Goal: Information Seeking & Learning: Learn about a topic

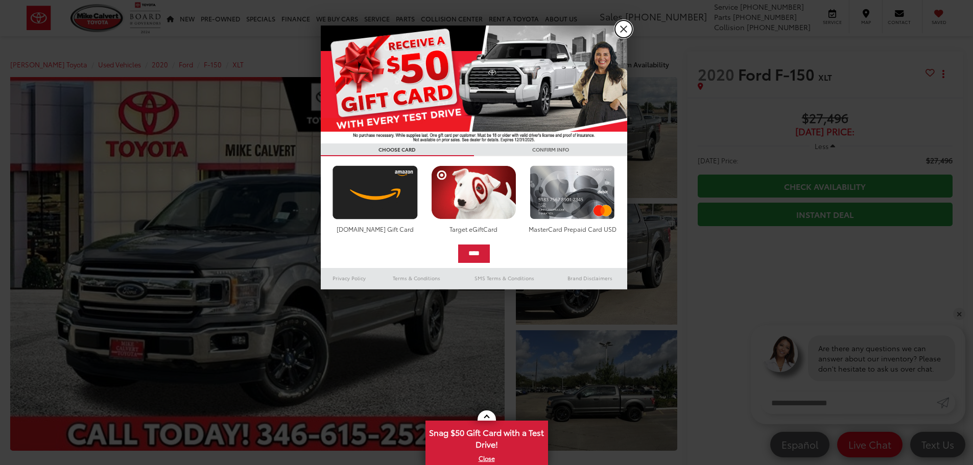
click at [624, 29] on link "X" at bounding box center [623, 28] width 17 height 17
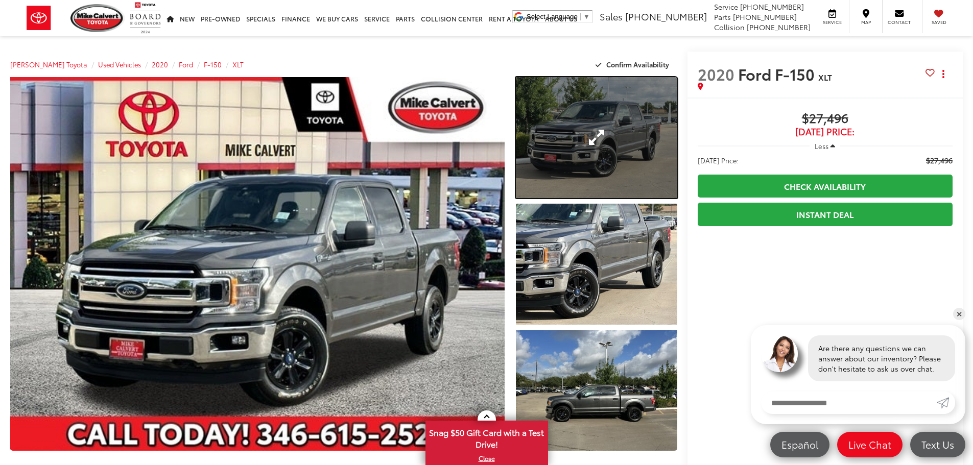
click at [599, 146] on link "Expand Photo 1" at bounding box center [596, 137] width 161 height 121
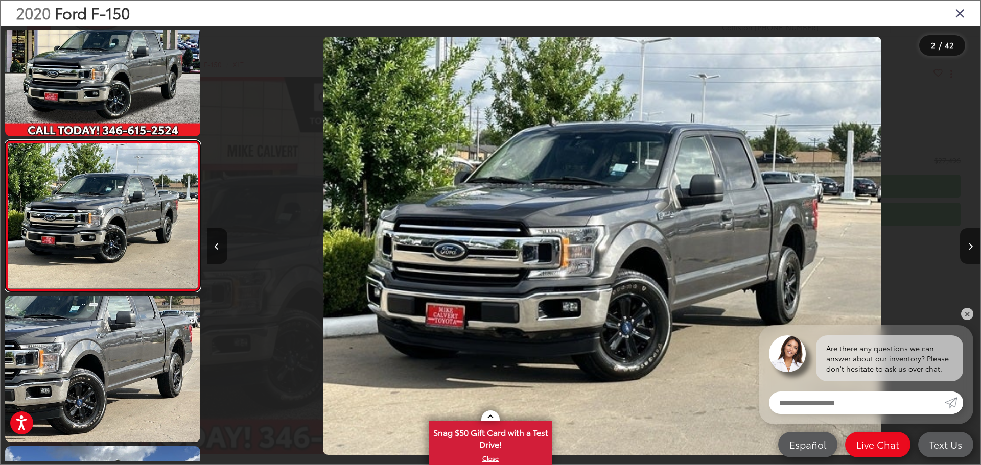
scroll to position [0, 773]
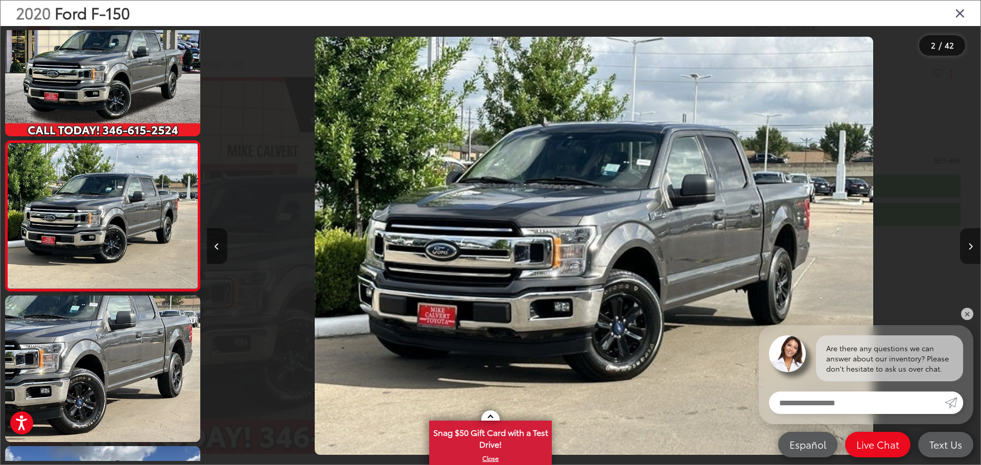
click at [972, 248] on icon "Next image" at bounding box center [970, 246] width 5 height 7
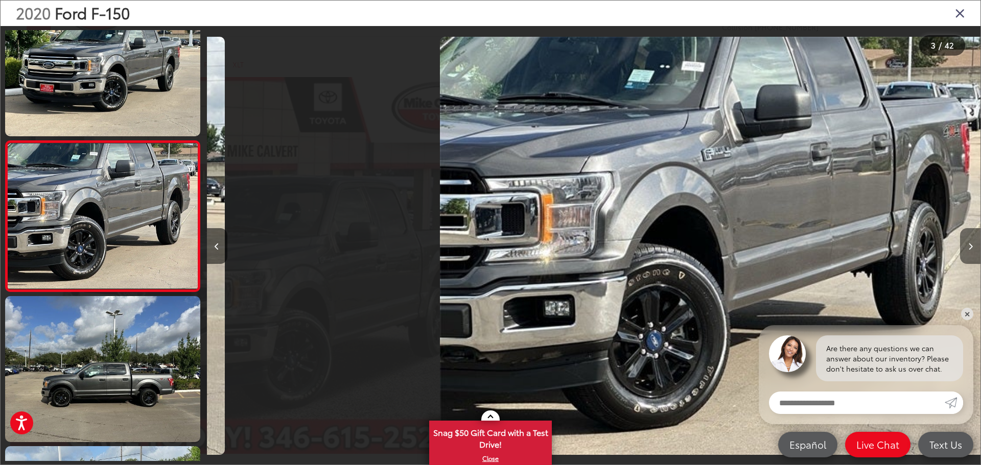
scroll to position [0, 1547]
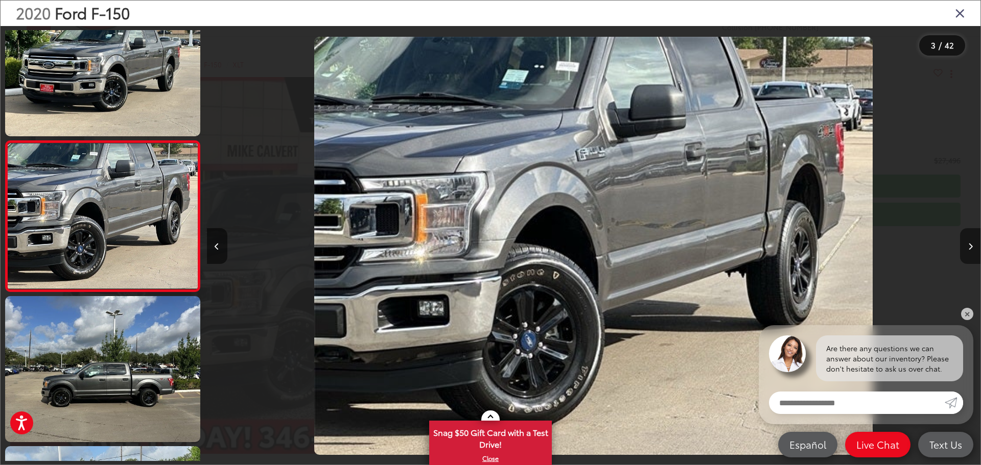
click at [972, 248] on icon "Next image" at bounding box center [970, 246] width 5 height 7
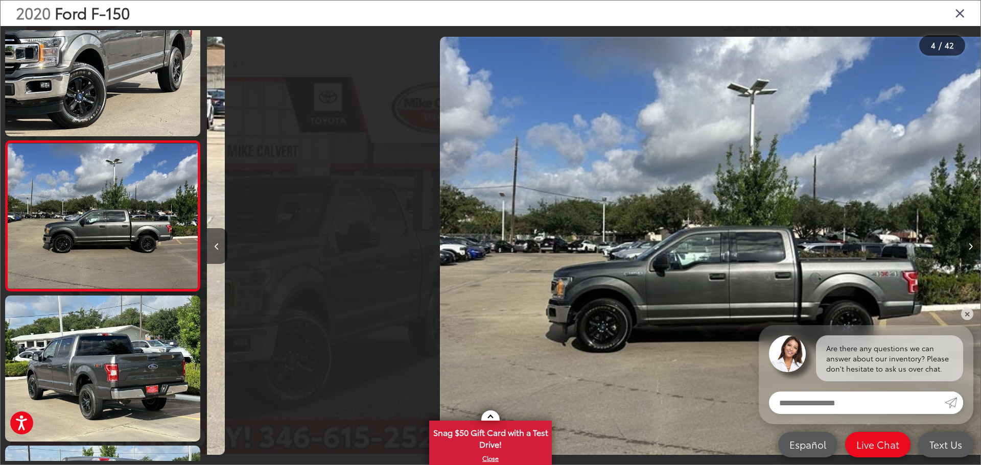
scroll to position [0, 2321]
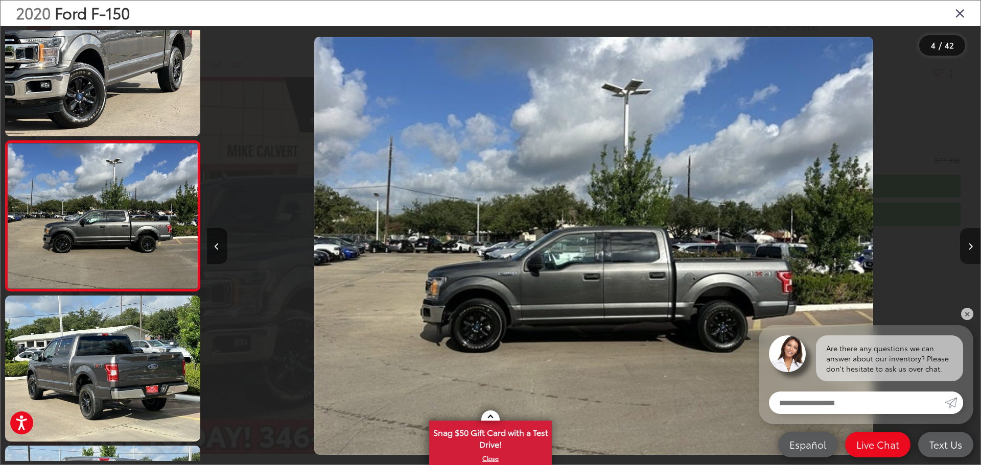
click at [972, 248] on icon "Next image" at bounding box center [970, 246] width 5 height 7
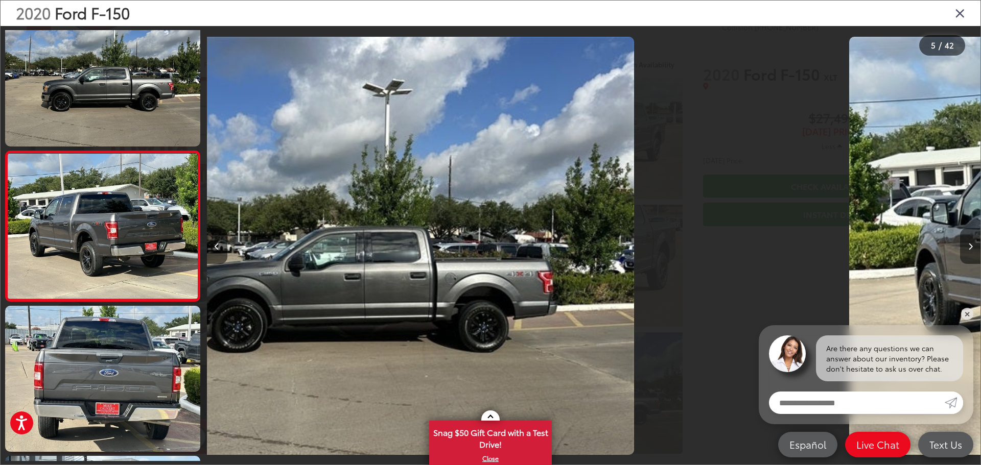
scroll to position [491, 0]
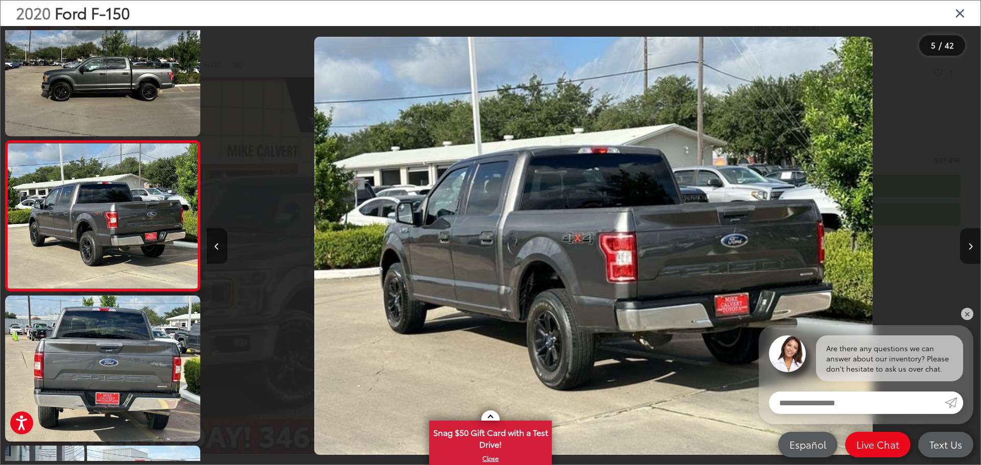
click at [972, 248] on icon "Next image" at bounding box center [970, 246] width 5 height 7
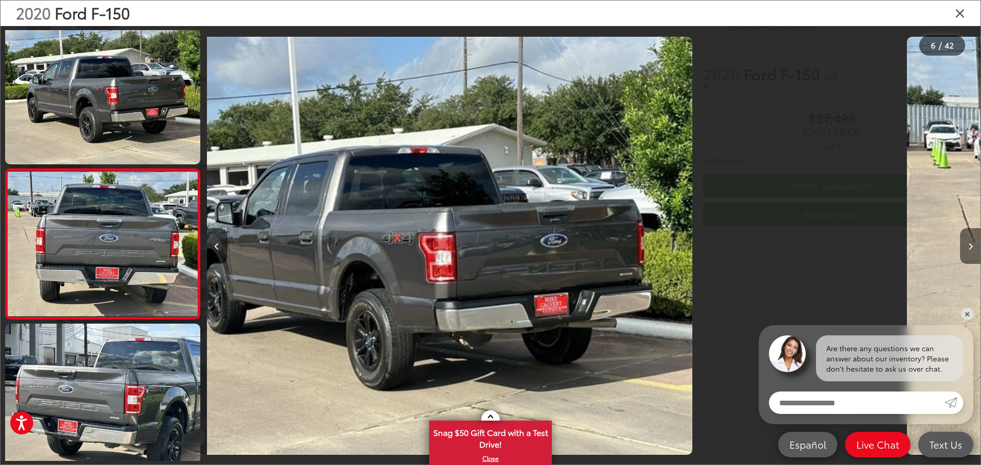
scroll to position [642, 0]
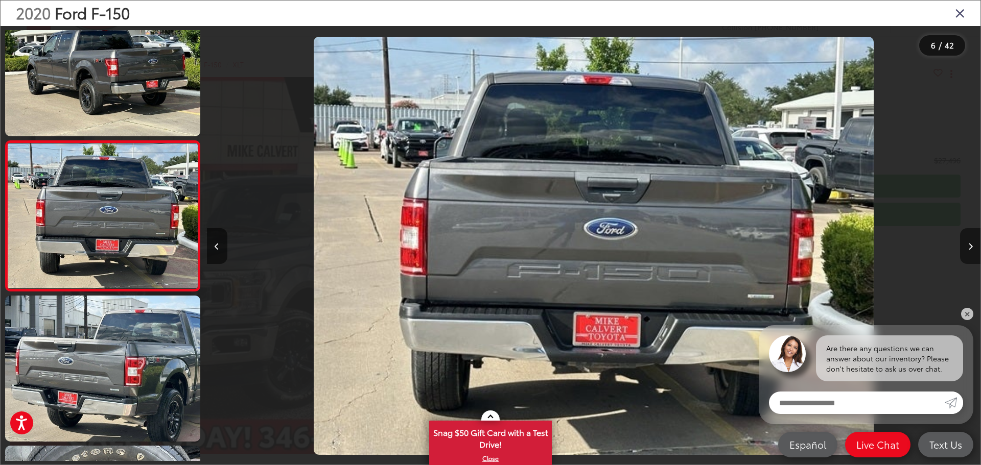
click at [972, 248] on icon "Next image" at bounding box center [970, 246] width 5 height 7
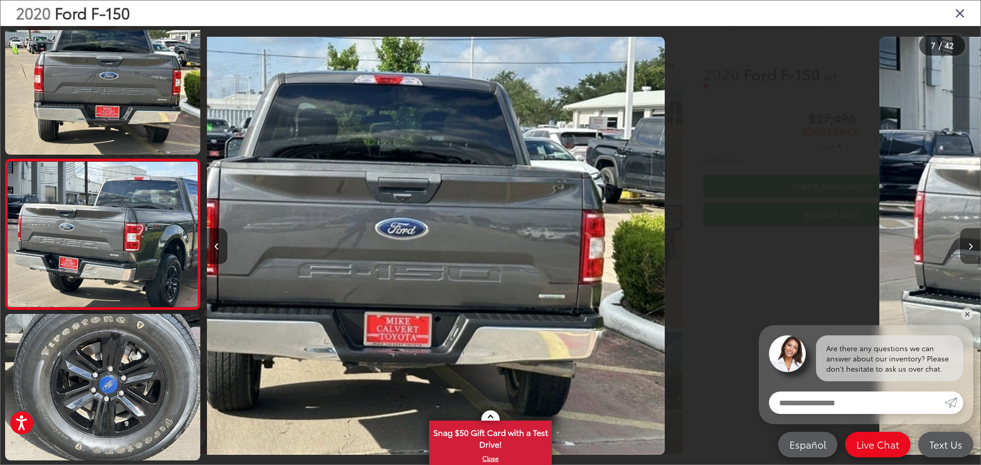
scroll to position [792, 0]
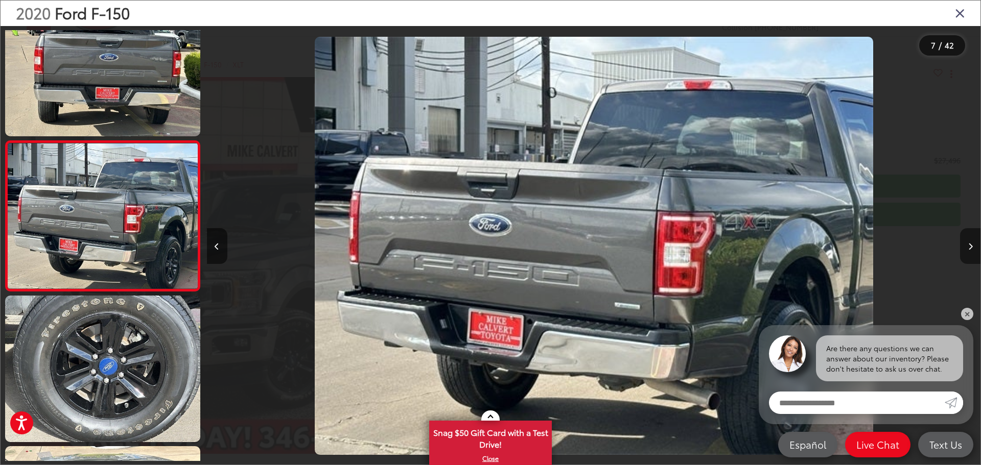
click at [972, 248] on icon "Next image" at bounding box center [970, 246] width 5 height 7
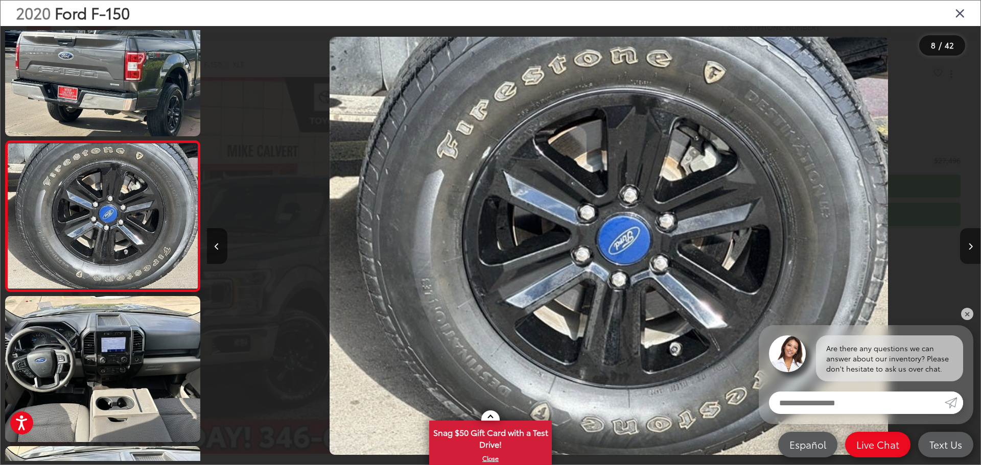
scroll to position [0, 0]
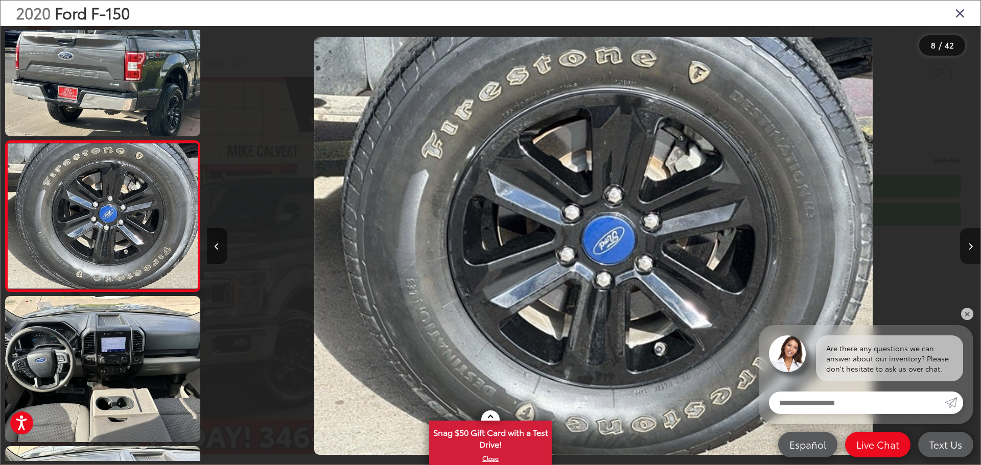
click at [972, 248] on icon "Next image" at bounding box center [970, 246] width 5 height 7
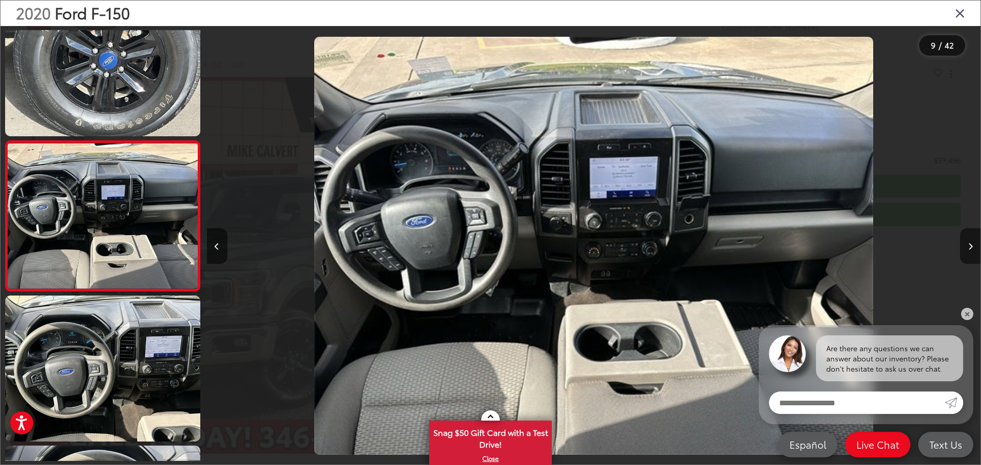
click at [972, 248] on icon "Next image" at bounding box center [970, 246] width 5 height 7
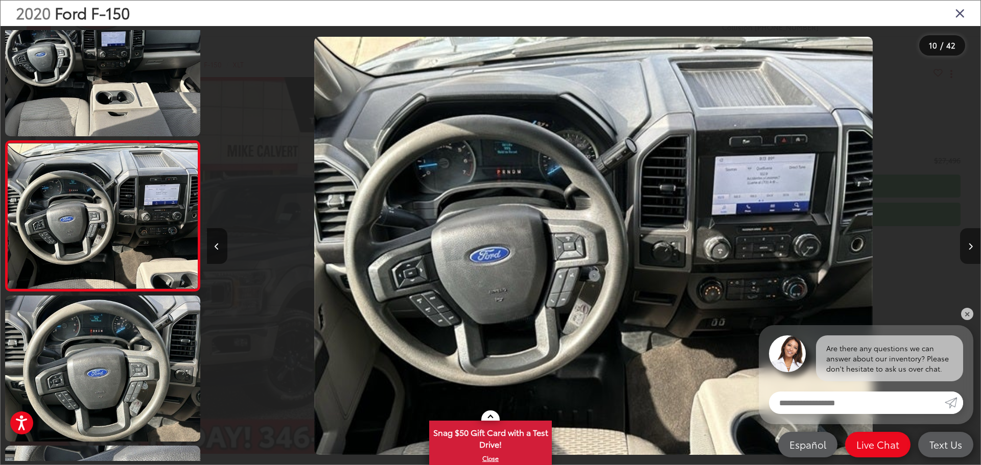
click at [972, 248] on icon "Next image" at bounding box center [970, 246] width 5 height 7
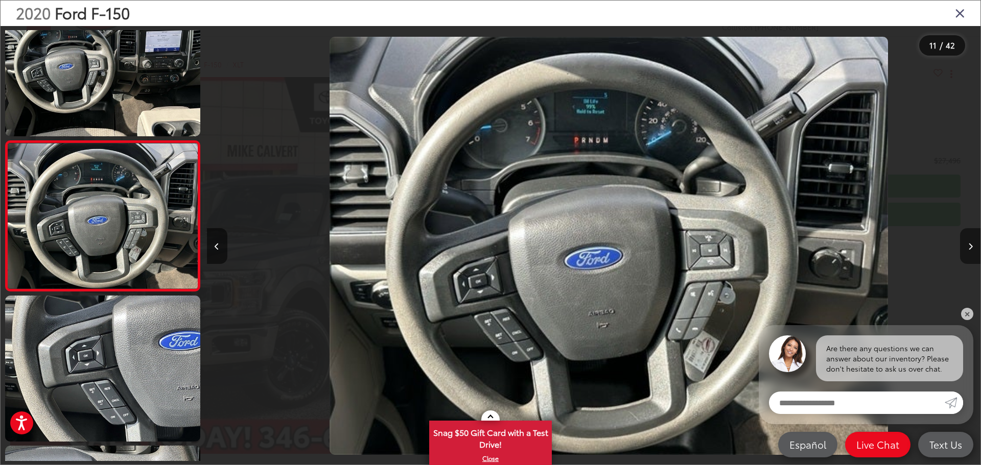
click at [972, 248] on icon "Next image" at bounding box center [970, 246] width 5 height 7
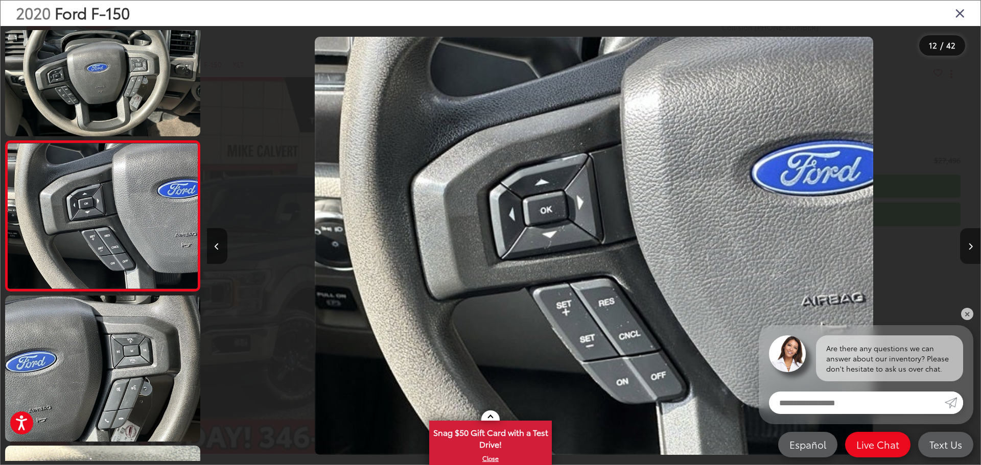
click at [972, 248] on icon "Next image" at bounding box center [970, 246] width 5 height 7
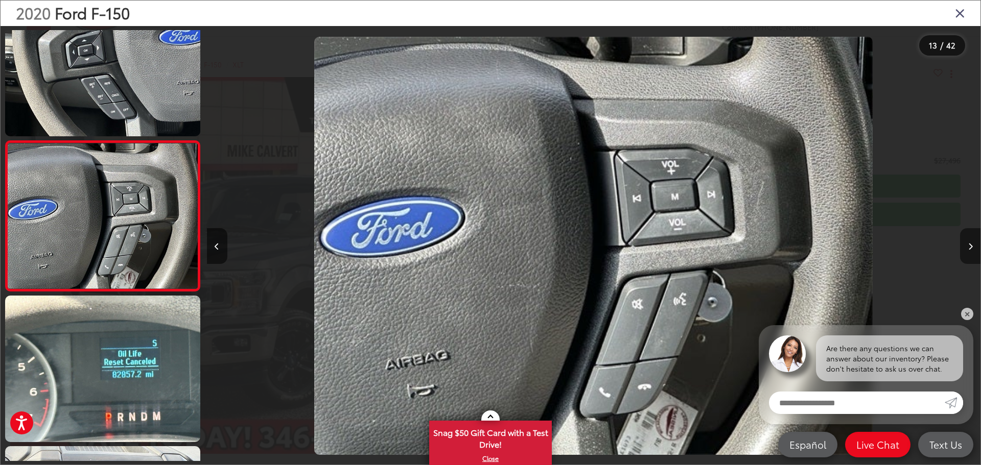
click at [972, 248] on icon "Next image" at bounding box center [970, 246] width 5 height 7
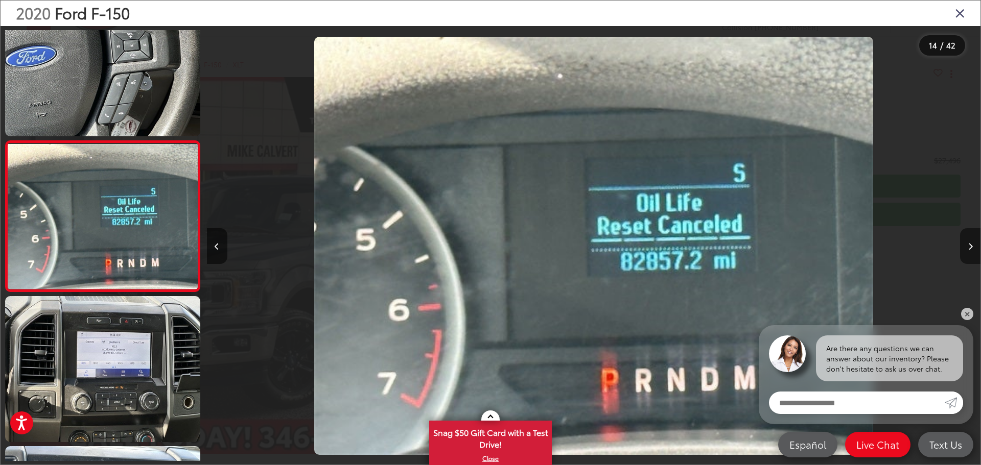
click at [972, 248] on icon "Next image" at bounding box center [970, 246] width 5 height 7
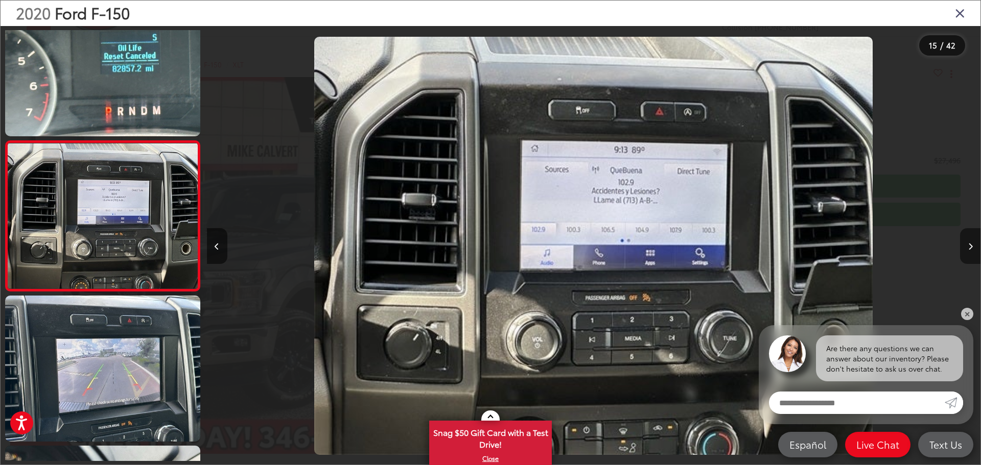
click at [972, 248] on icon "Next image" at bounding box center [970, 246] width 5 height 7
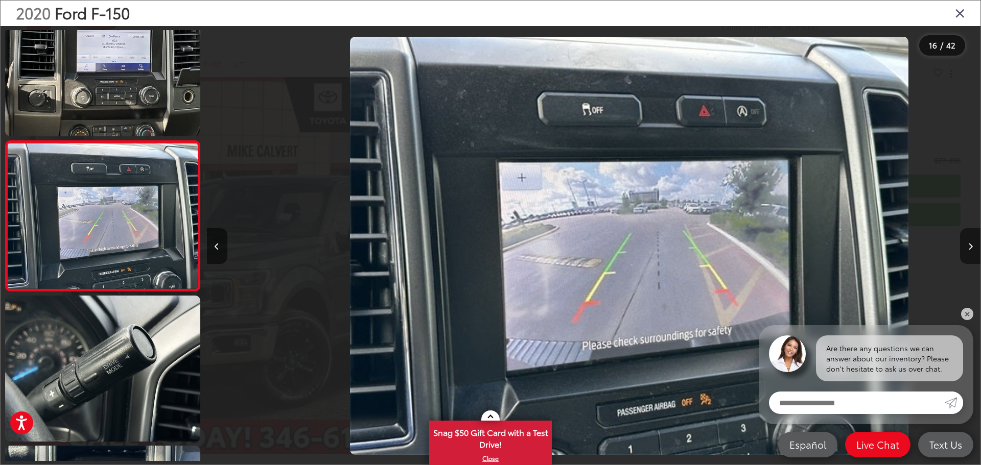
click at [972, 248] on icon "Next image" at bounding box center [970, 246] width 5 height 7
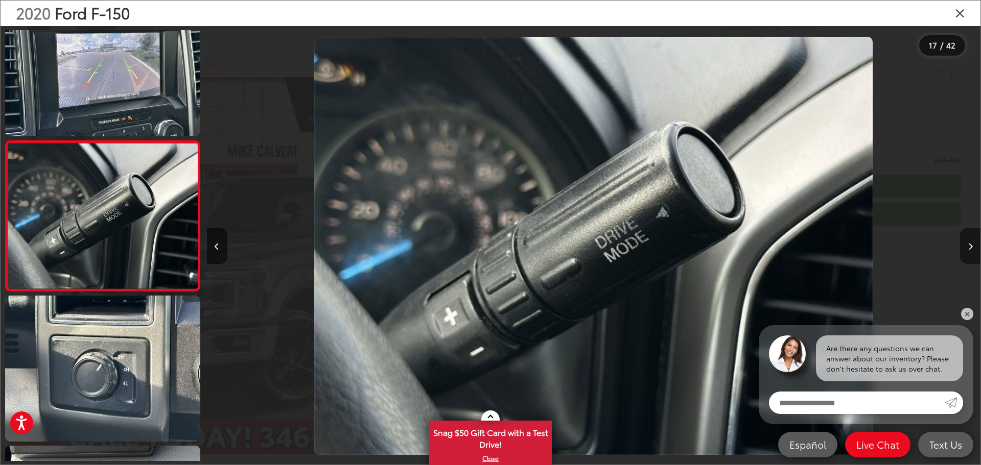
click at [973, 247] on button "Next image" at bounding box center [970, 246] width 20 height 36
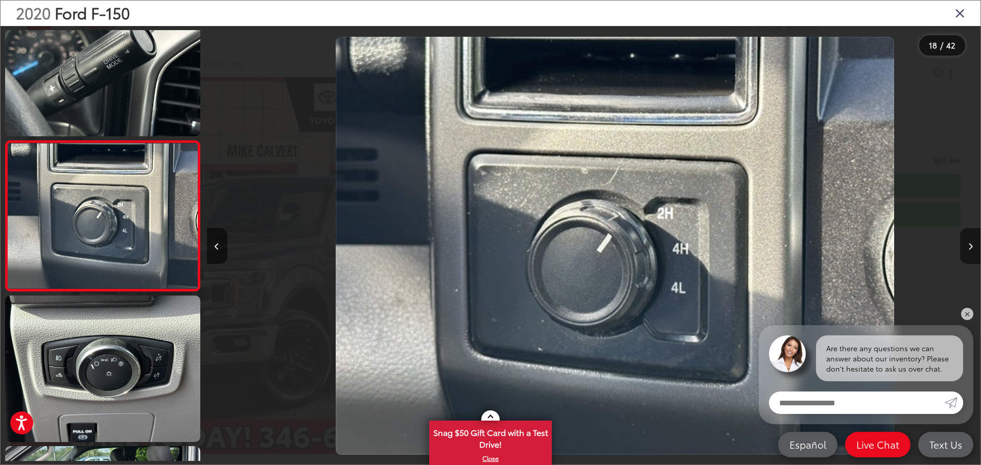
click at [973, 247] on button "Next image" at bounding box center [970, 246] width 20 height 36
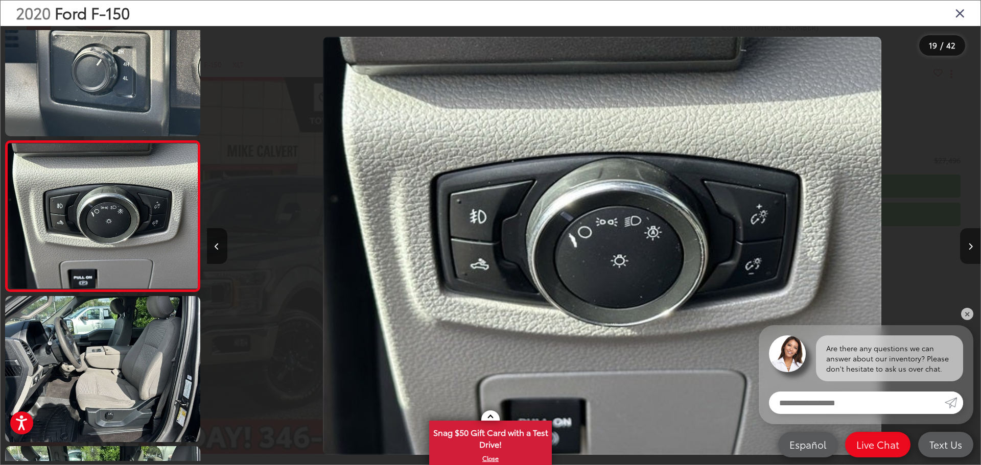
click at [973, 247] on button "Next image" at bounding box center [970, 246] width 20 height 36
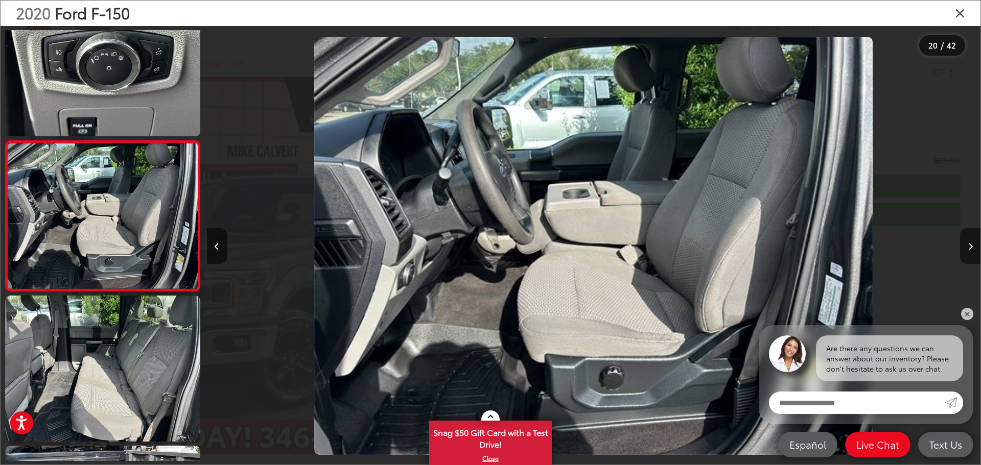
click at [973, 247] on button "Next image" at bounding box center [970, 246] width 20 height 36
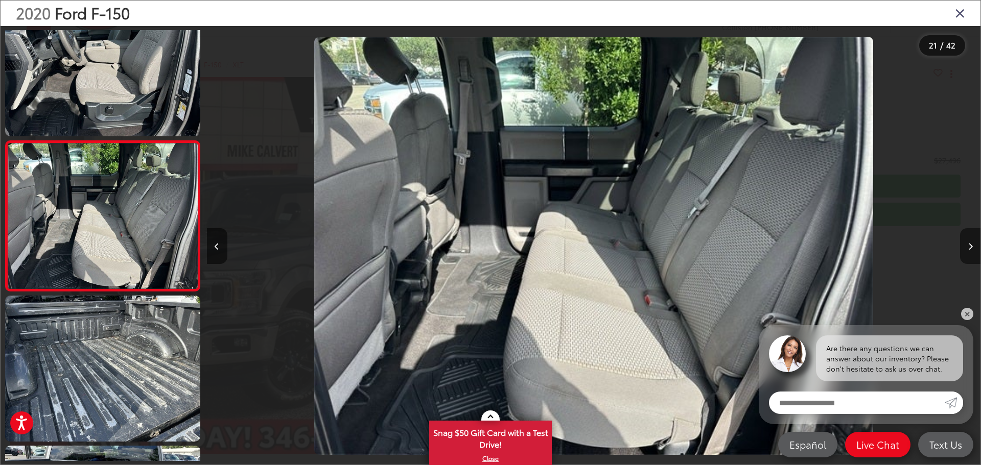
click at [973, 247] on button "Next image" at bounding box center [970, 246] width 20 height 36
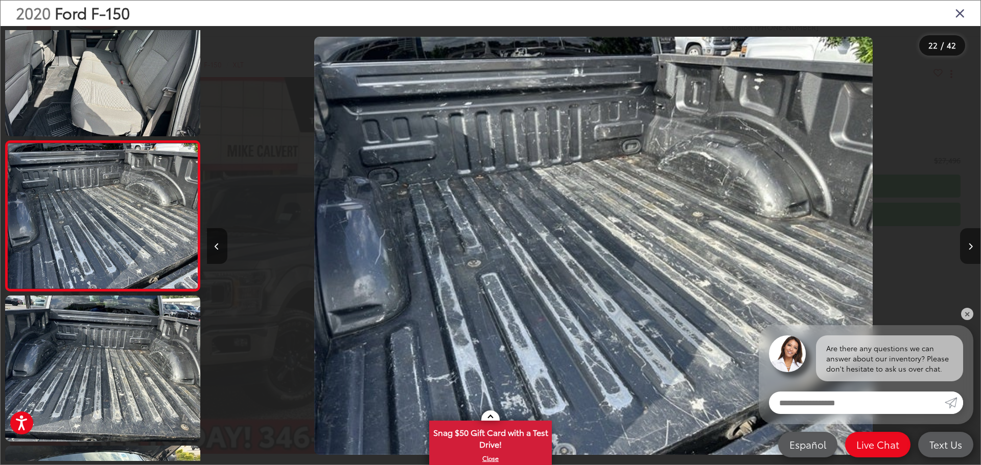
click at [973, 246] on button "Next image" at bounding box center [970, 246] width 20 height 36
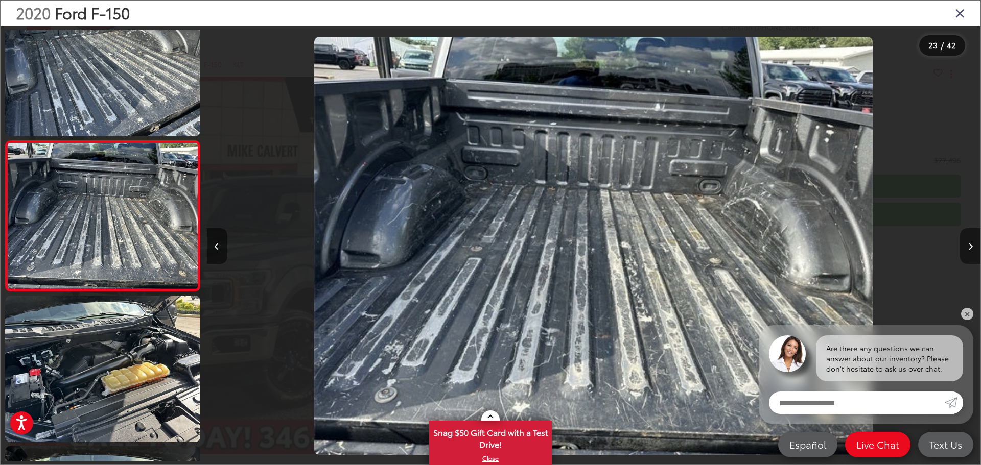
click at [971, 246] on icon "Next image" at bounding box center [970, 246] width 5 height 7
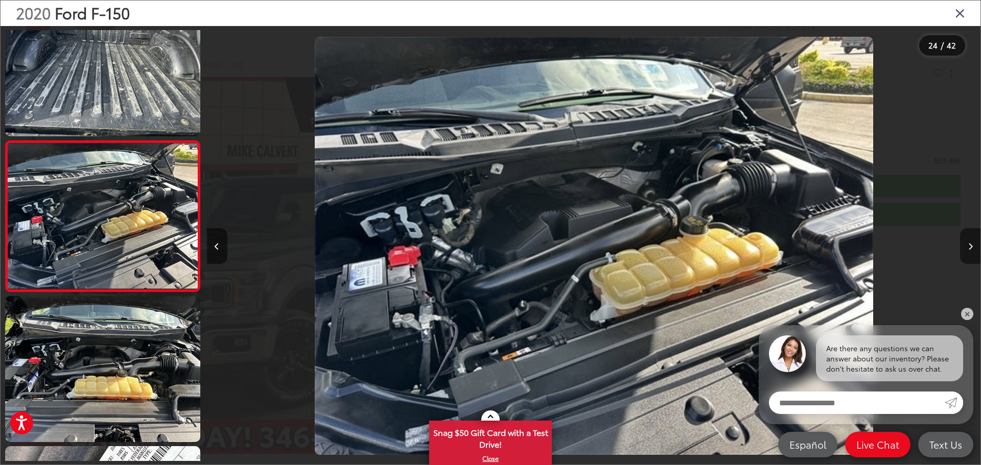
click at [971, 246] on icon "Next image" at bounding box center [970, 246] width 5 height 7
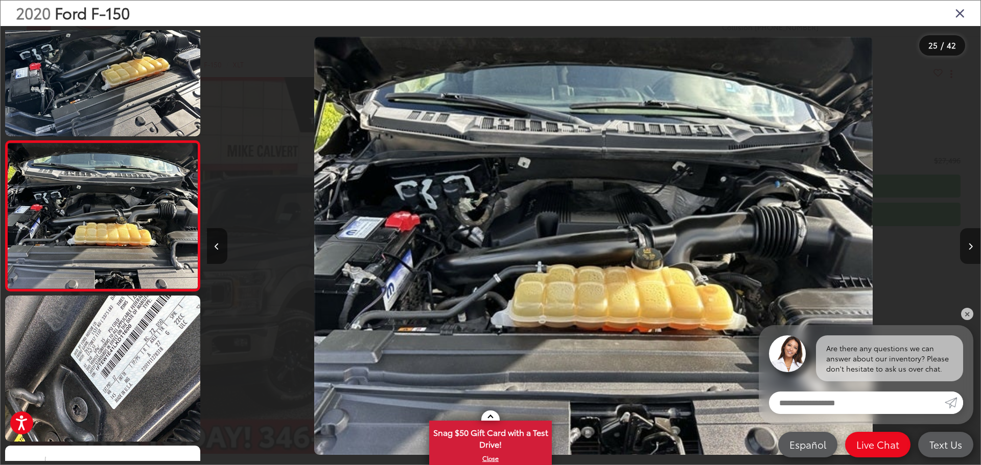
click at [971, 246] on icon "Next image" at bounding box center [970, 246] width 5 height 7
